Goal: Information Seeking & Learning: Find specific page/section

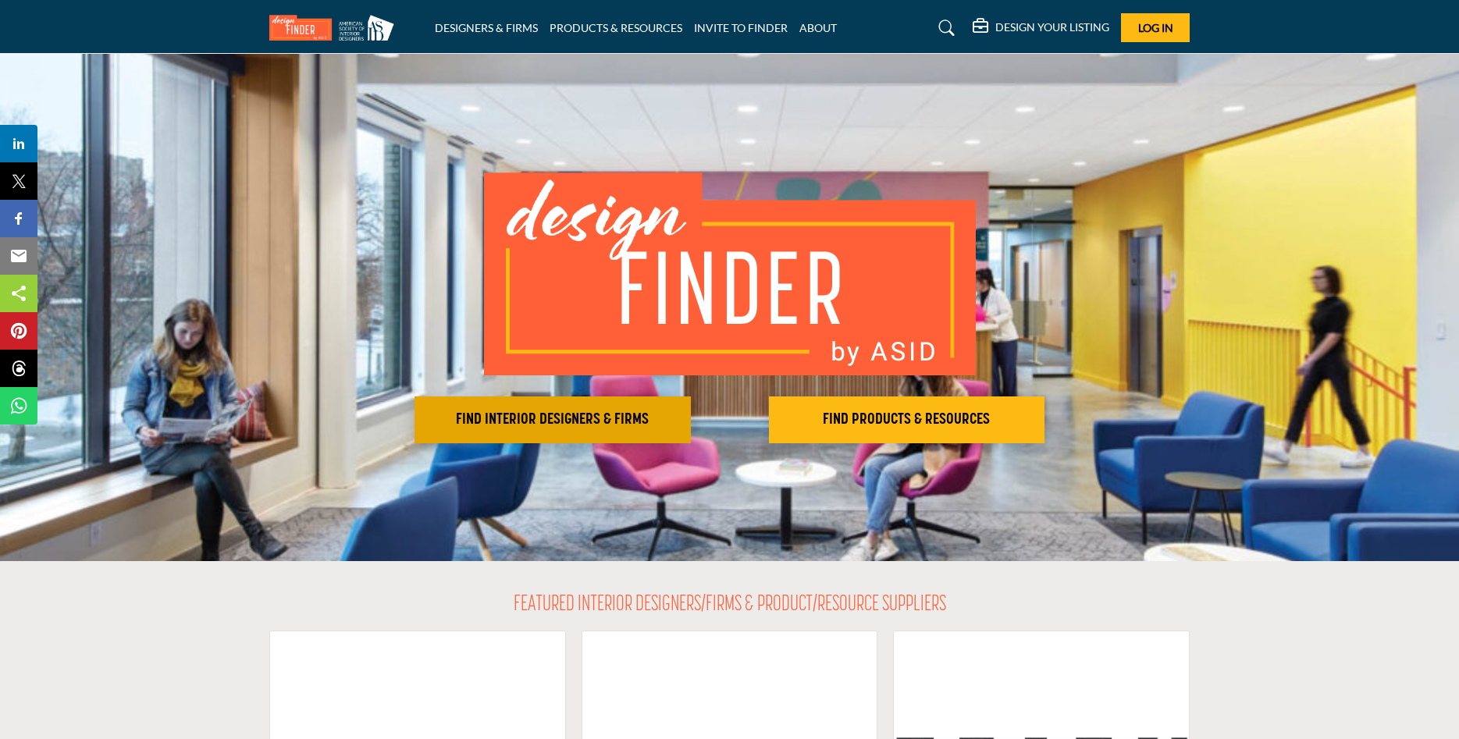
click at [580, 417] on h2 "FIND INTERIOR DESIGNERS & FIRMS" at bounding box center [552, 420] width 267 height 19
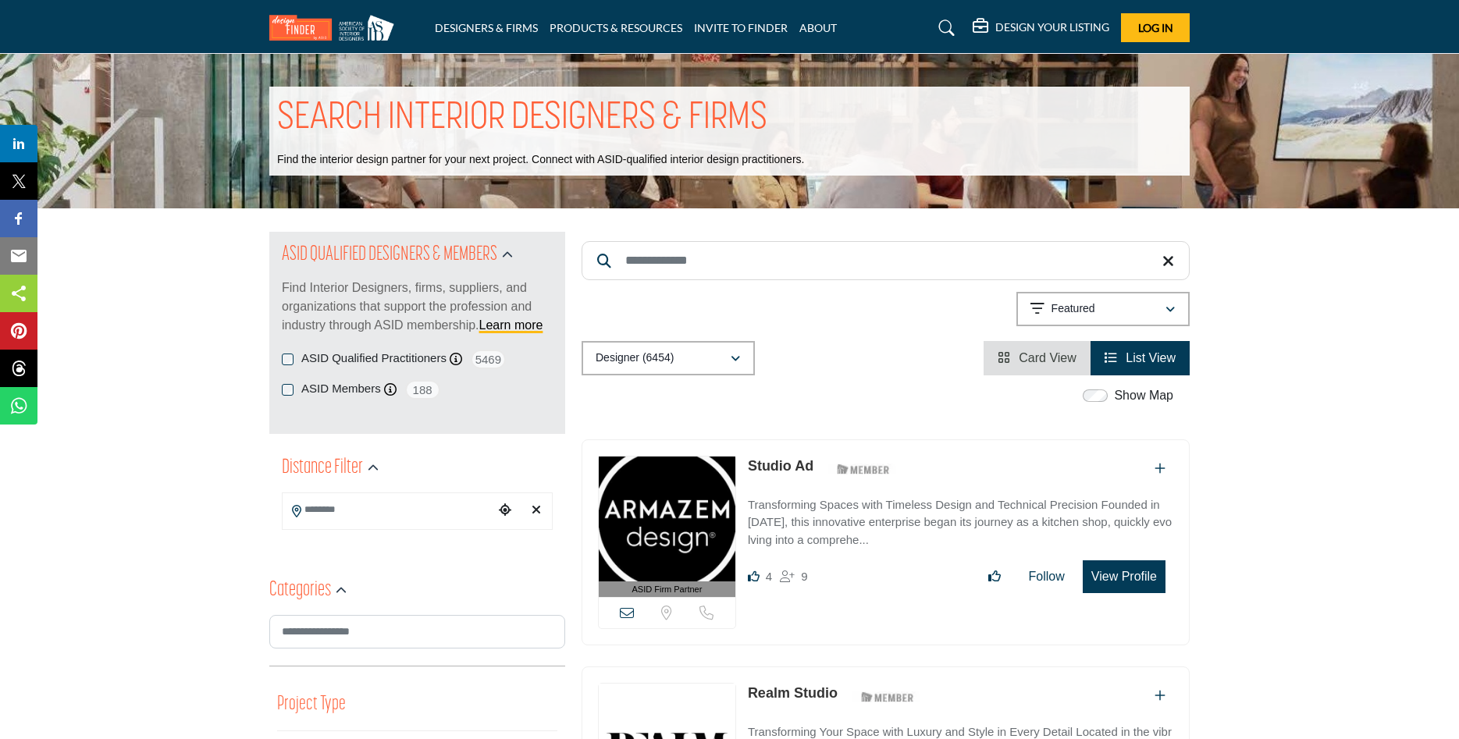
click at [699, 253] on input "Search Keyword" at bounding box center [885, 260] width 608 height 39
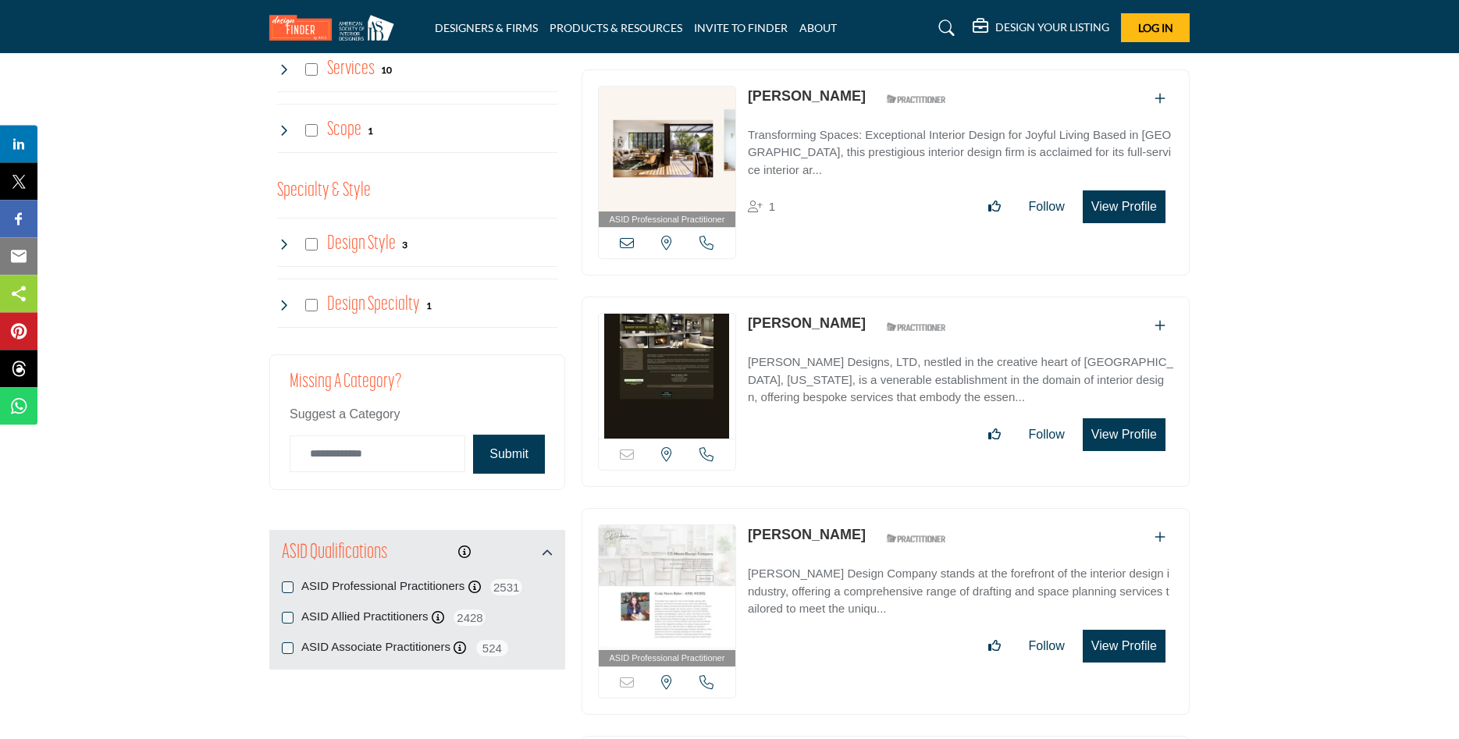
scroll to position [1350, 0]
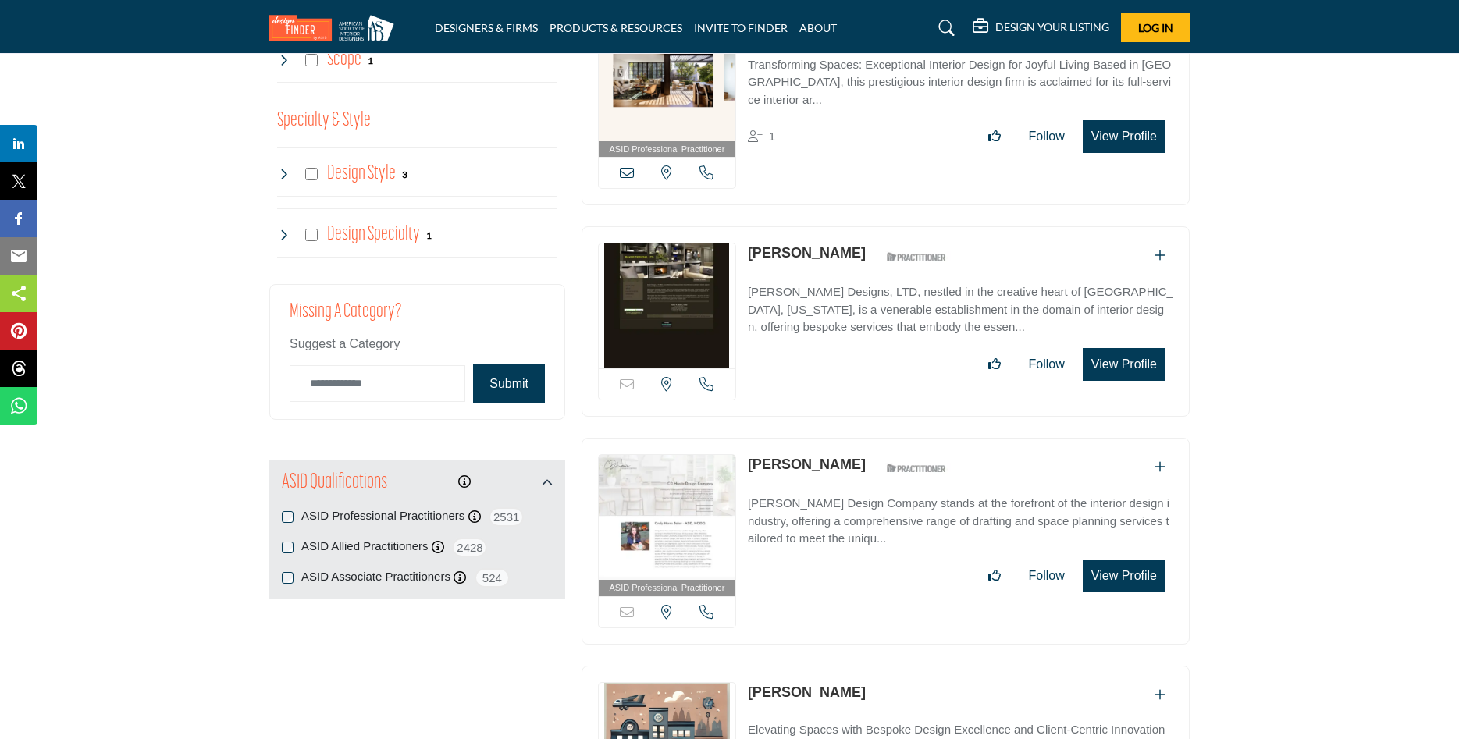
type input "*****"
click at [281, 518] on div "ASID Qualifications ASID Professional Practitioners ASID Professional Practitio…" at bounding box center [417, 530] width 296 height 140
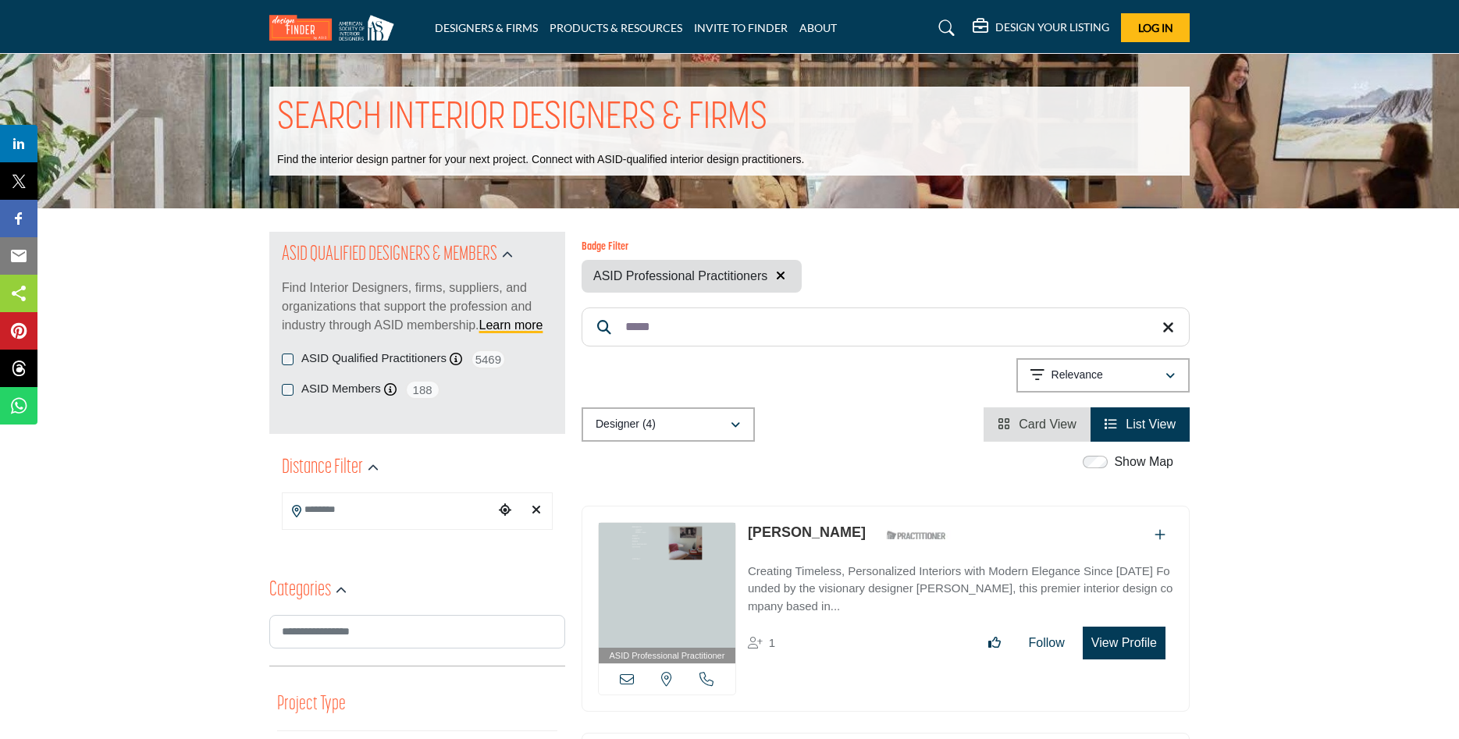
click at [777, 268] on button "button" at bounding box center [780, 276] width 19 height 20
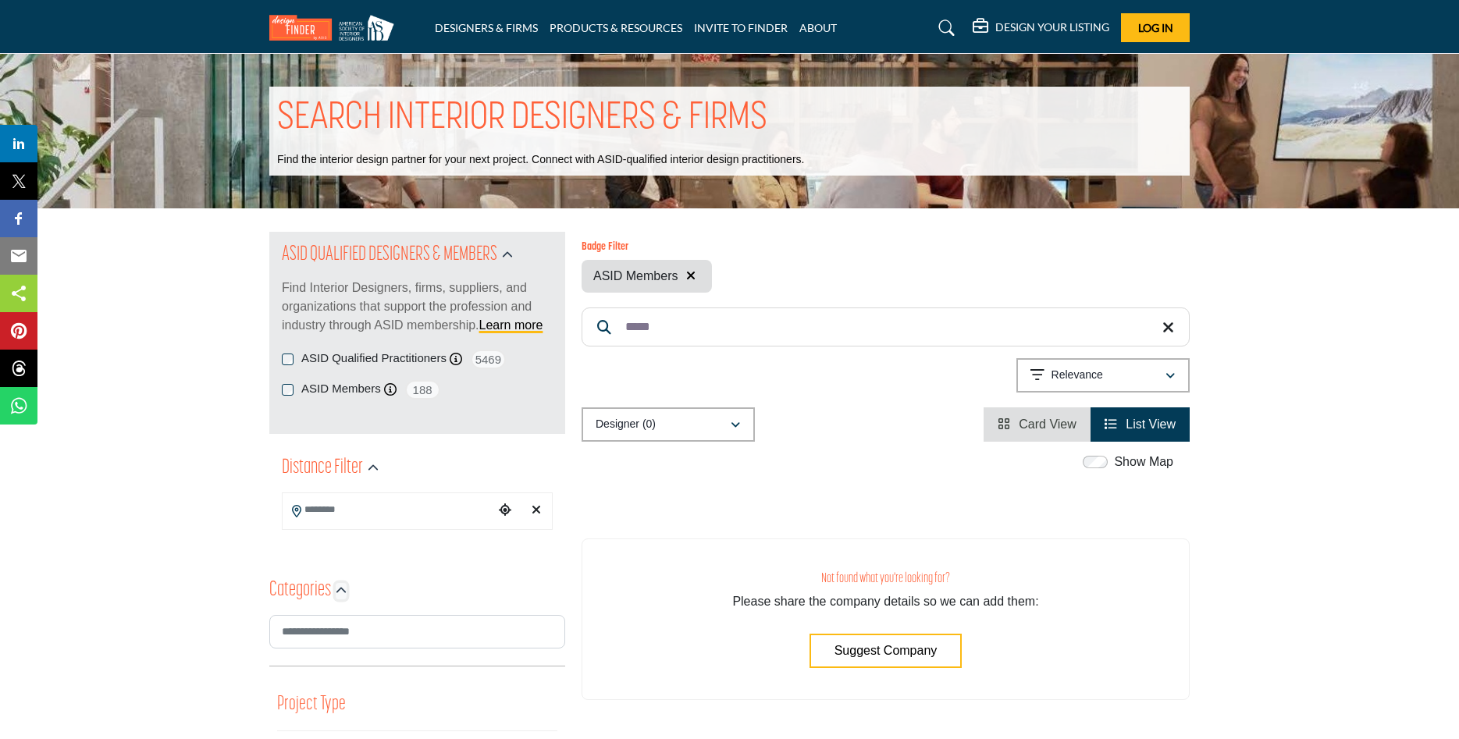
click at [336, 589] on icon "button" at bounding box center [341, 590] width 11 height 11
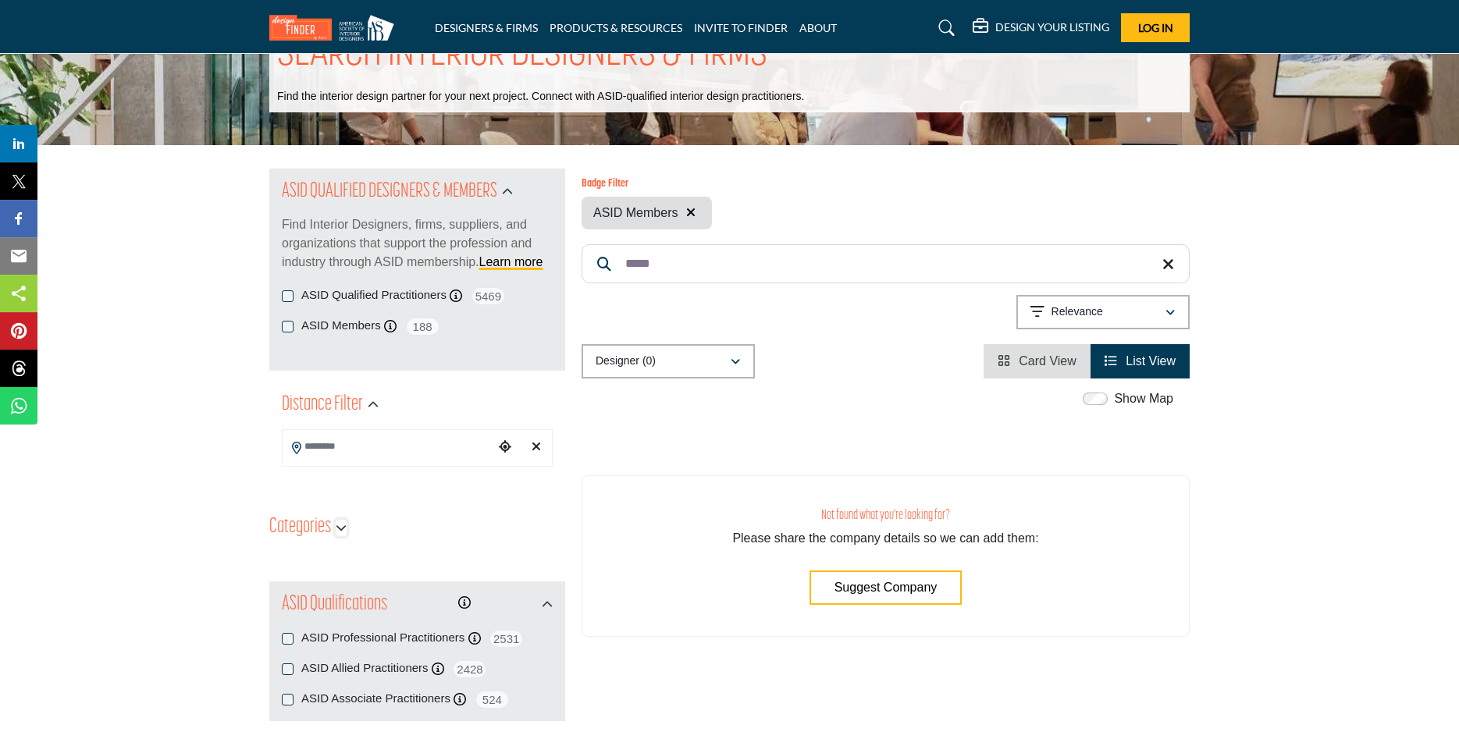
scroll to position [159, 0]
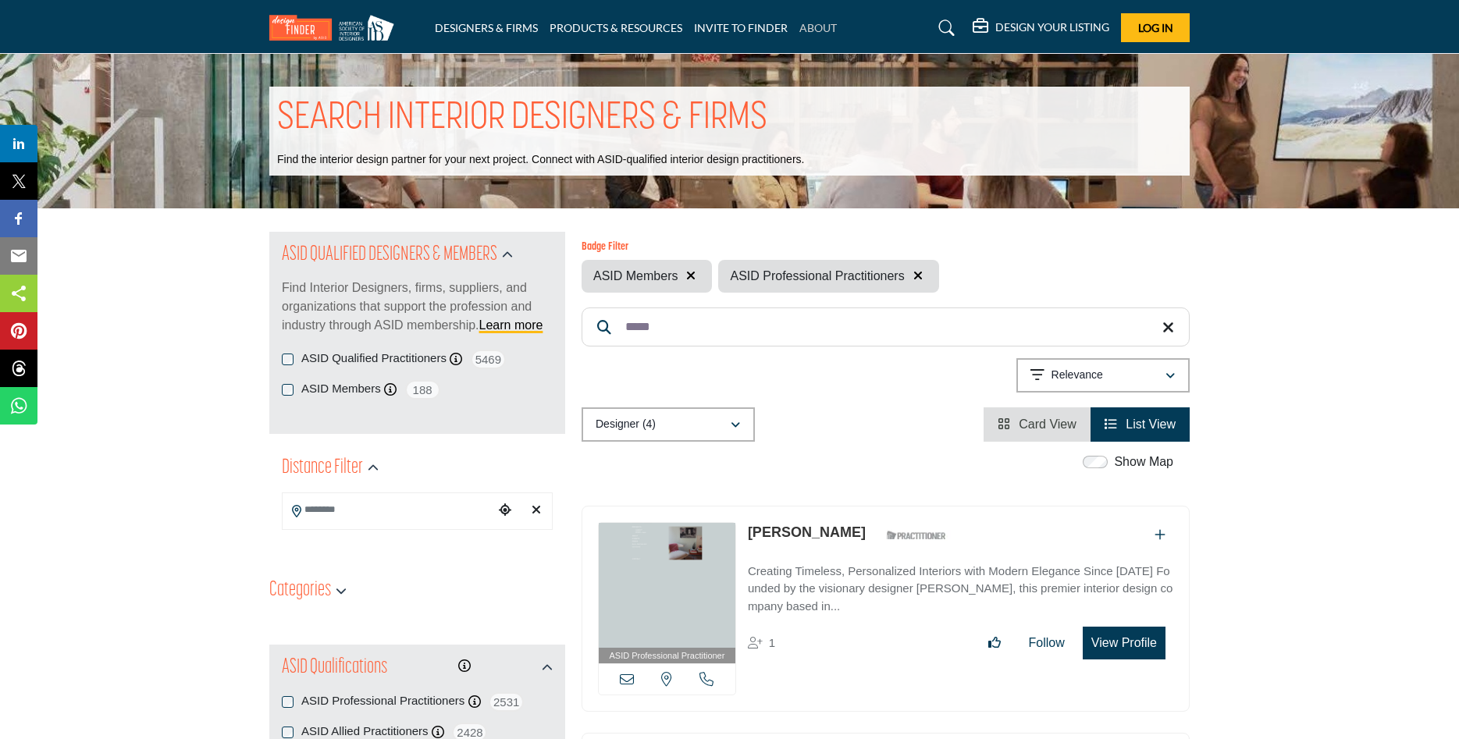
click at [817, 29] on link "ABOUT" at bounding box center [817, 27] width 37 height 13
